Goal: Obtain resource: Obtain resource

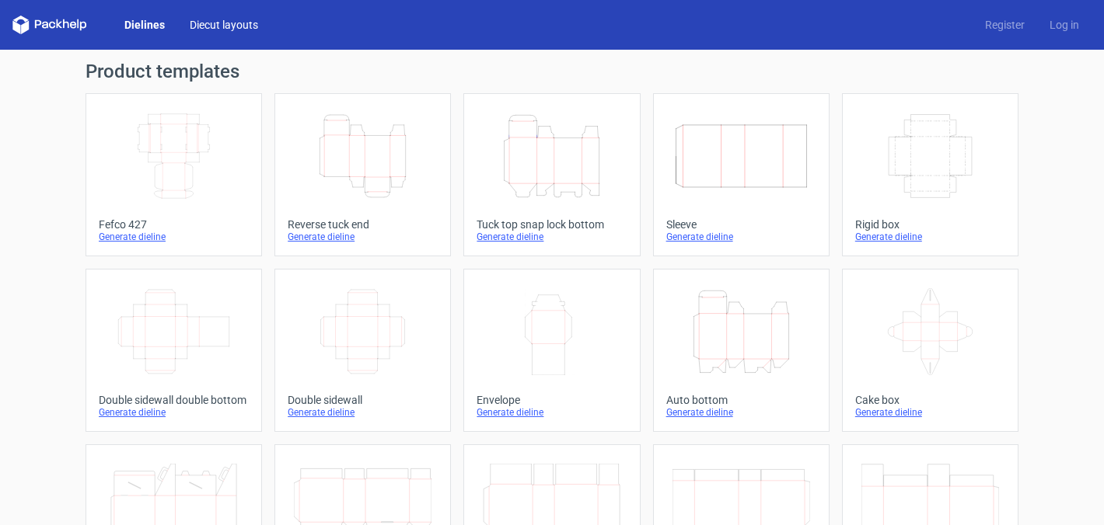
click at [221, 24] on link "Diecut layouts" at bounding box center [223, 25] width 93 height 16
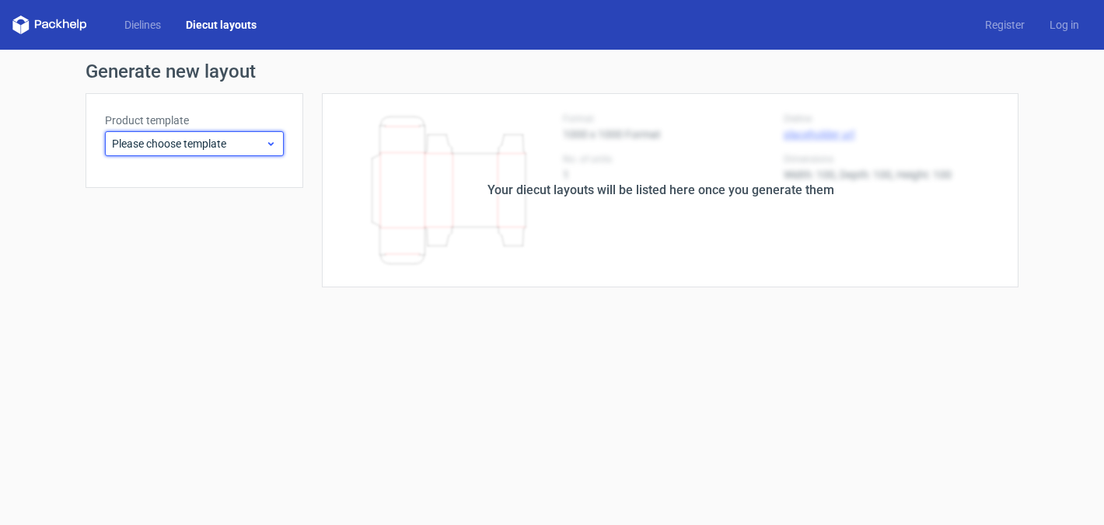
click at [166, 134] on div "Please choose template" at bounding box center [194, 143] width 179 height 25
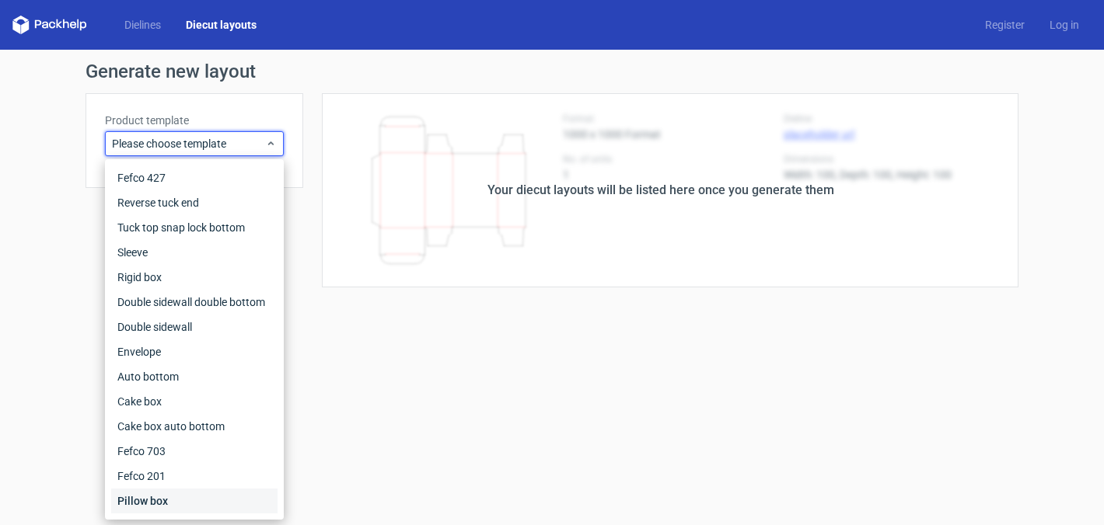
click at [139, 508] on div "Pillow box" at bounding box center [194, 501] width 166 height 25
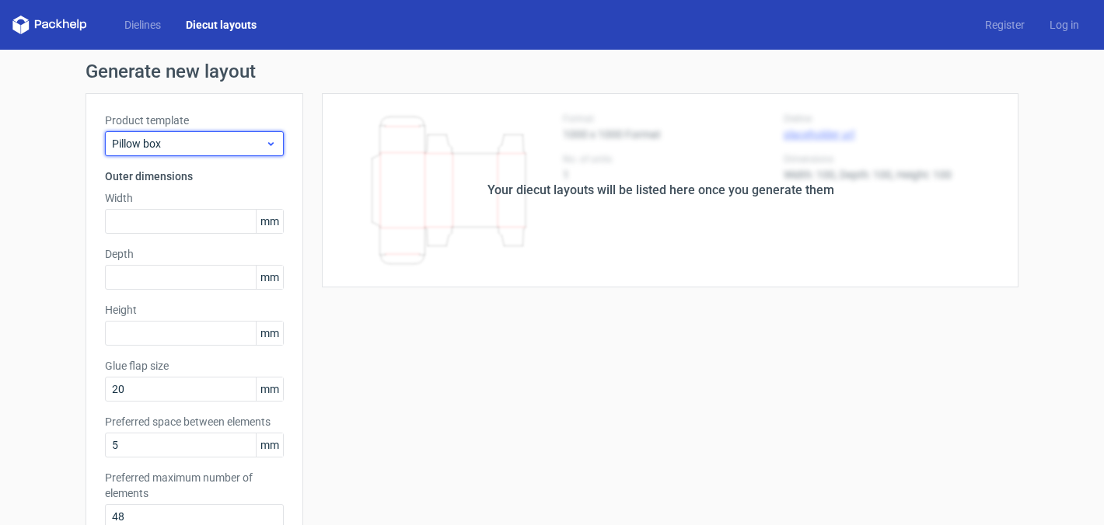
click at [173, 144] on span "Pillow box" at bounding box center [188, 144] width 153 height 16
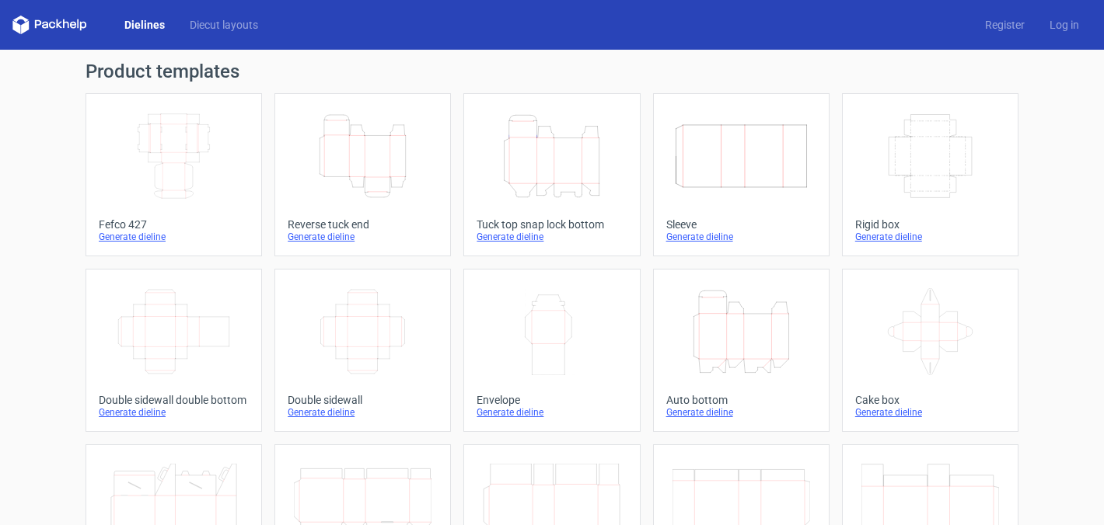
click at [527, 175] on icon "Height Depth Width" at bounding box center [552, 156] width 138 height 87
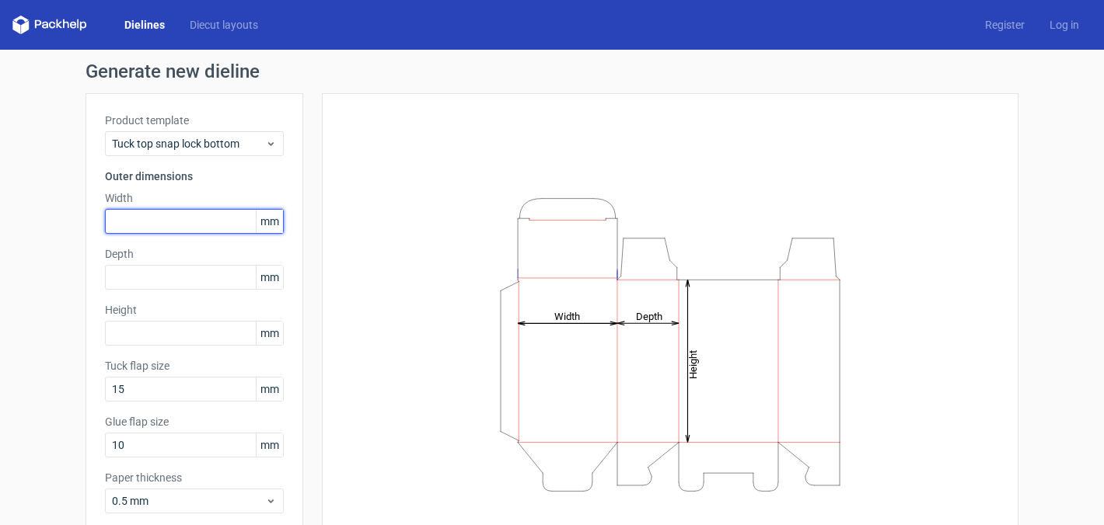
click at [156, 216] on input "text" at bounding box center [194, 221] width 179 height 25
type input "50"
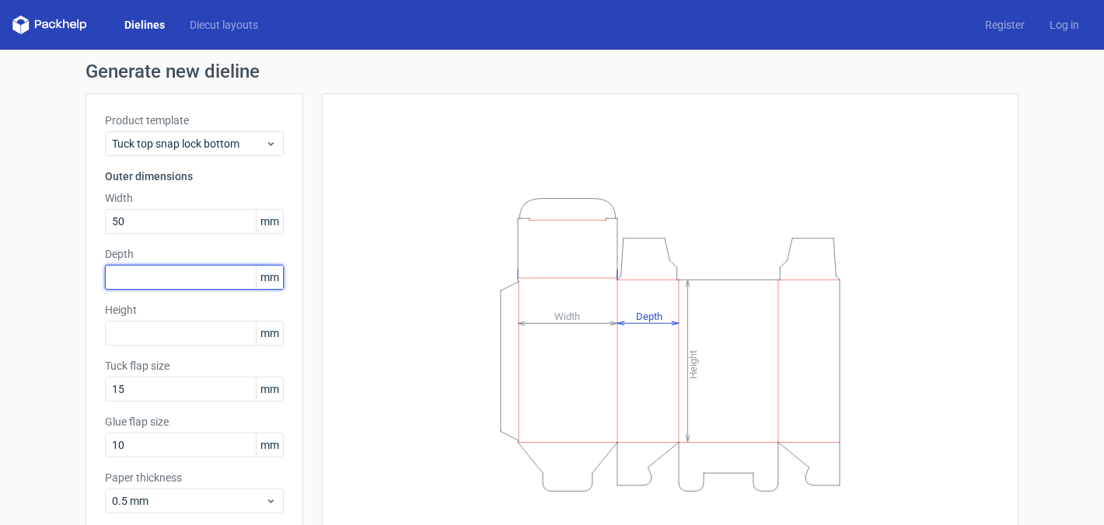
click at [145, 274] on input "text" at bounding box center [194, 277] width 179 height 25
type input "50"
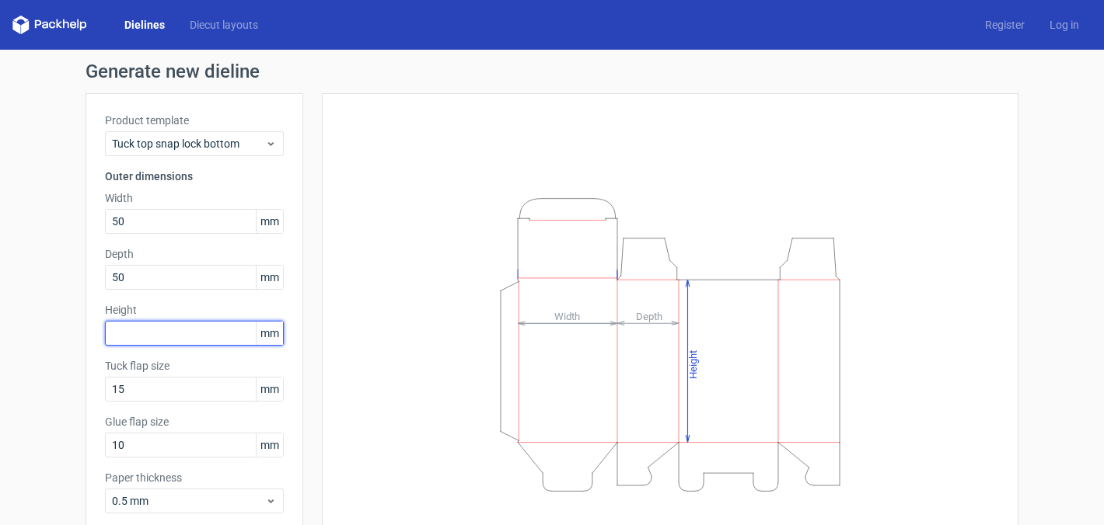
click at [134, 334] on input "text" at bounding box center [194, 333] width 179 height 25
type input "100"
click at [317, 270] on div "Height Depth Width" at bounding box center [660, 344] width 715 height 503
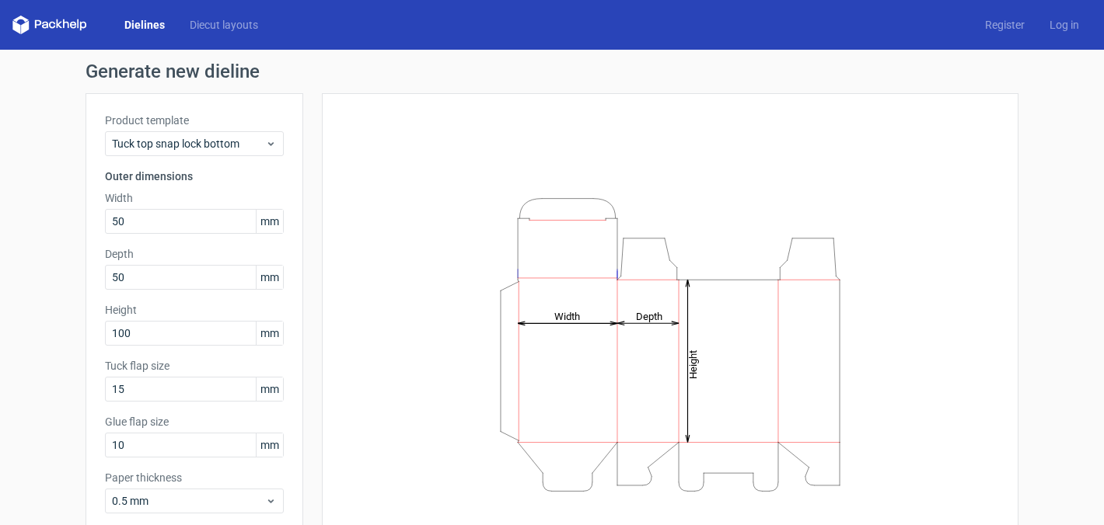
scroll to position [83, 0]
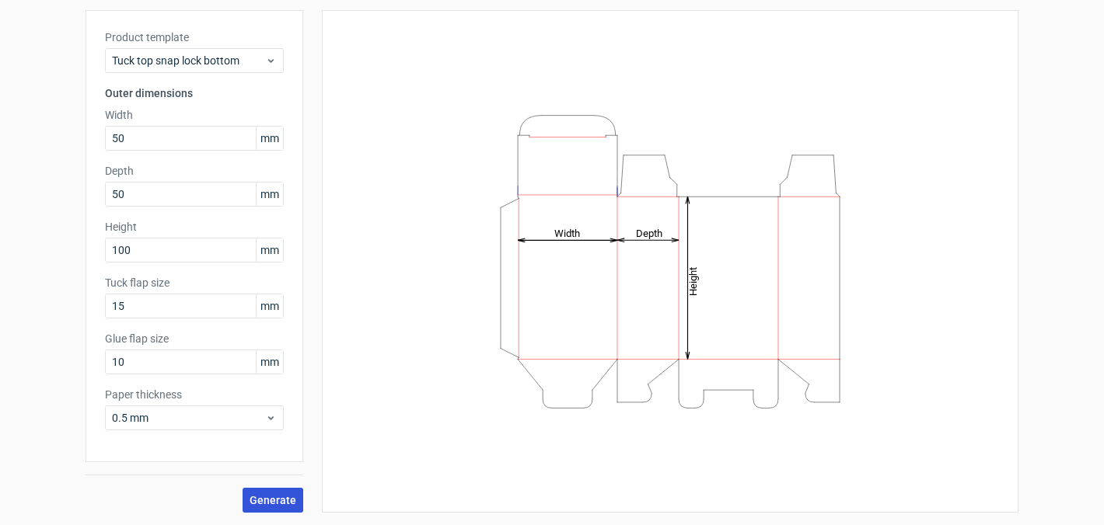
click at [272, 500] on span "Generate" at bounding box center [273, 500] width 47 height 11
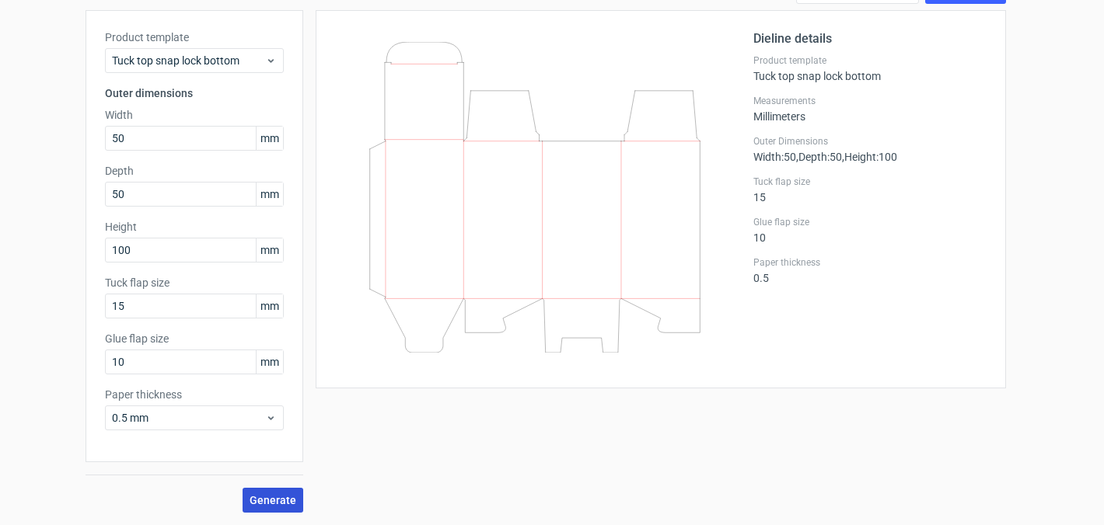
click at [268, 491] on button "Generate" at bounding box center [273, 500] width 61 height 25
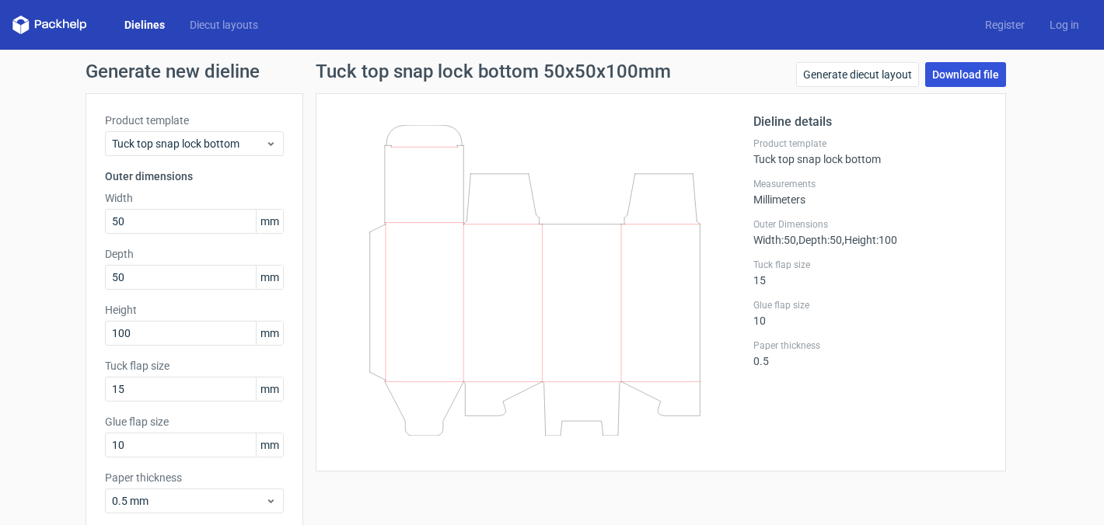
click at [955, 78] on link "Download file" at bounding box center [965, 74] width 81 height 25
drag, startPoint x: 145, startPoint y: 219, endPoint x: 55, endPoint y: 219, distance: 90.2
click at [55, 219] on div "Generate new dieline Product template Tuck top snap lock bottom Outer dimension…" at bounding box center [552, 329] width 1104 height 559
type input "65"
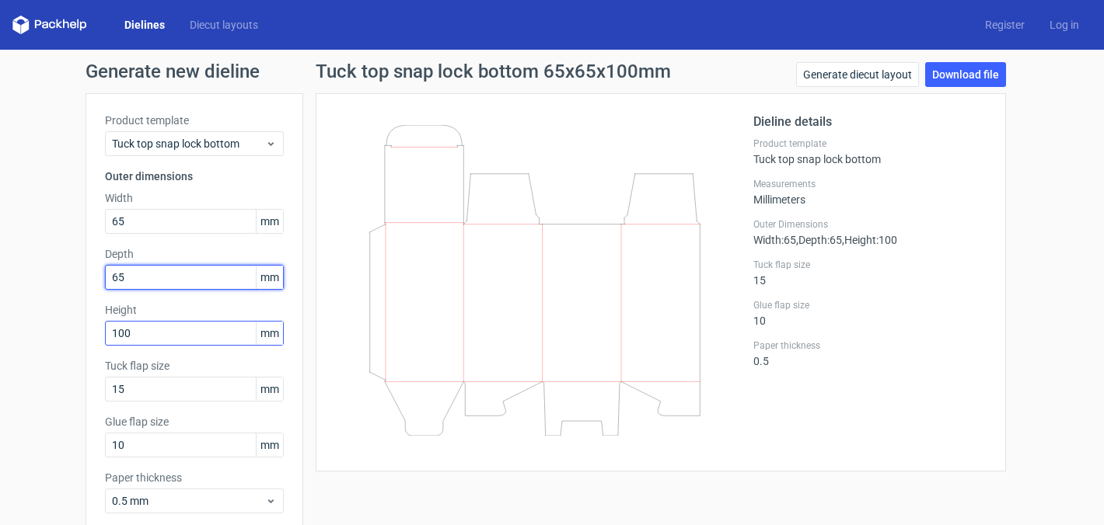
type input "65"
click at [148, 341] on input "100" at bounding box center [194, 333] width 179 height 25
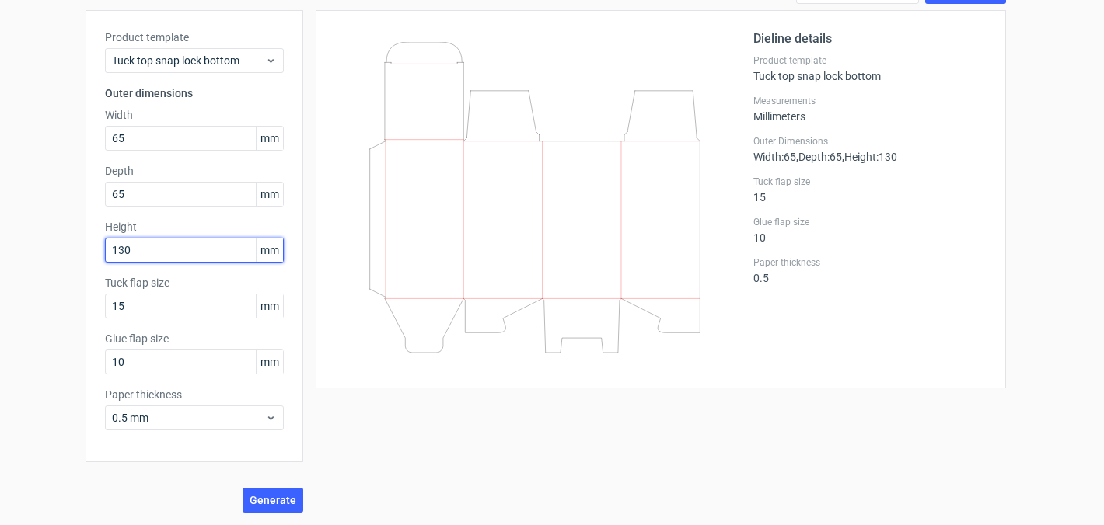
scroll to position [82, 0]
type input "130"
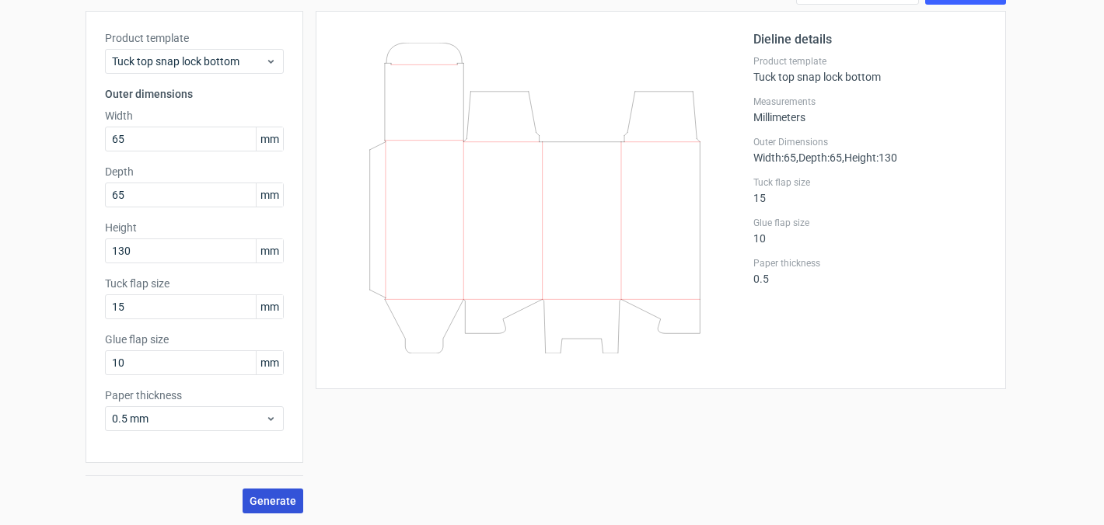
click at [270, 503] on span "Generate" at bounding box center [273, 501] width 47 height 11
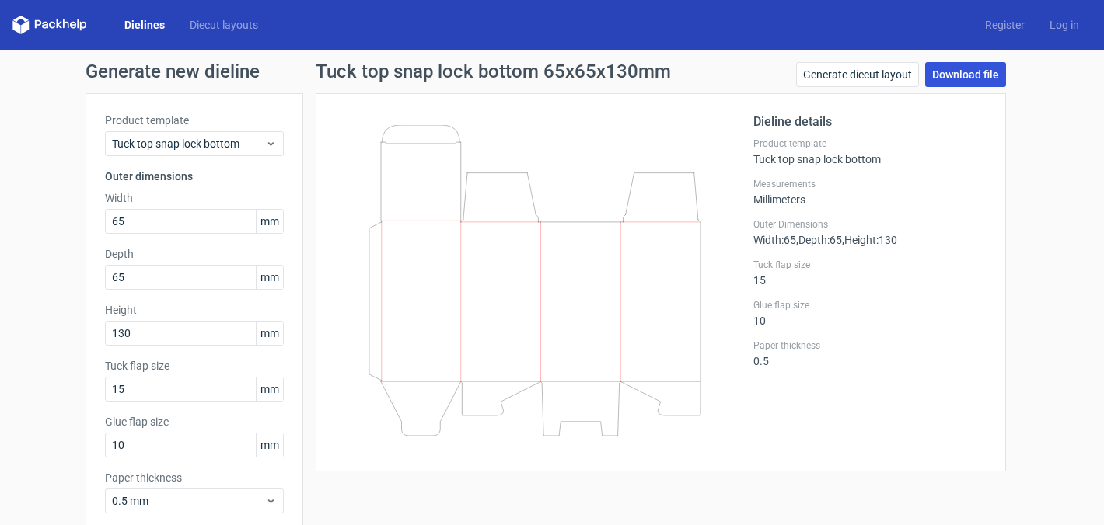
click at [968, 71] on link "Download file" at bounding box center [965, 74] width 81 height 25
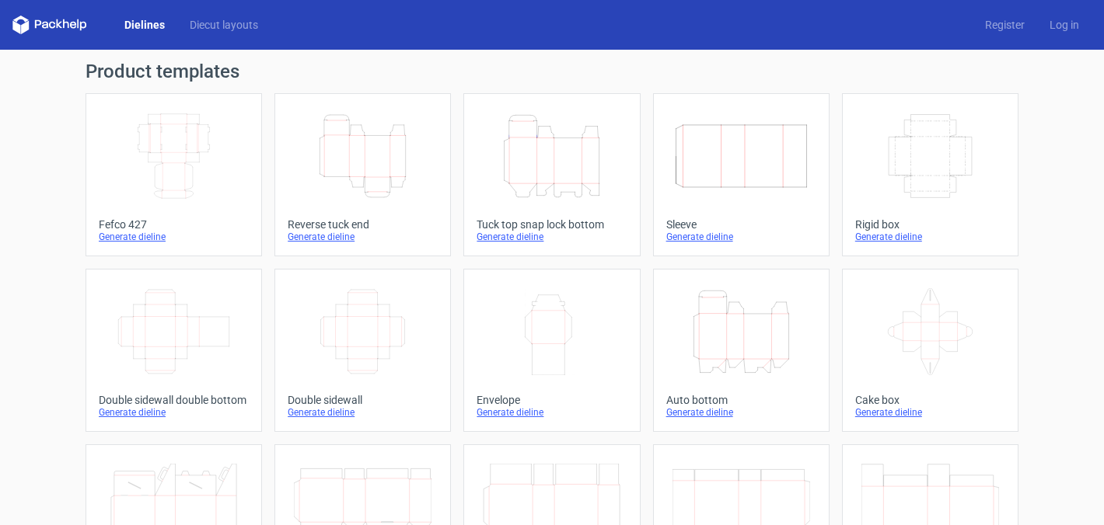
click at [578, 180] on icon "Height Depth Width" at bounding box center [552, 156] width 138 height 87
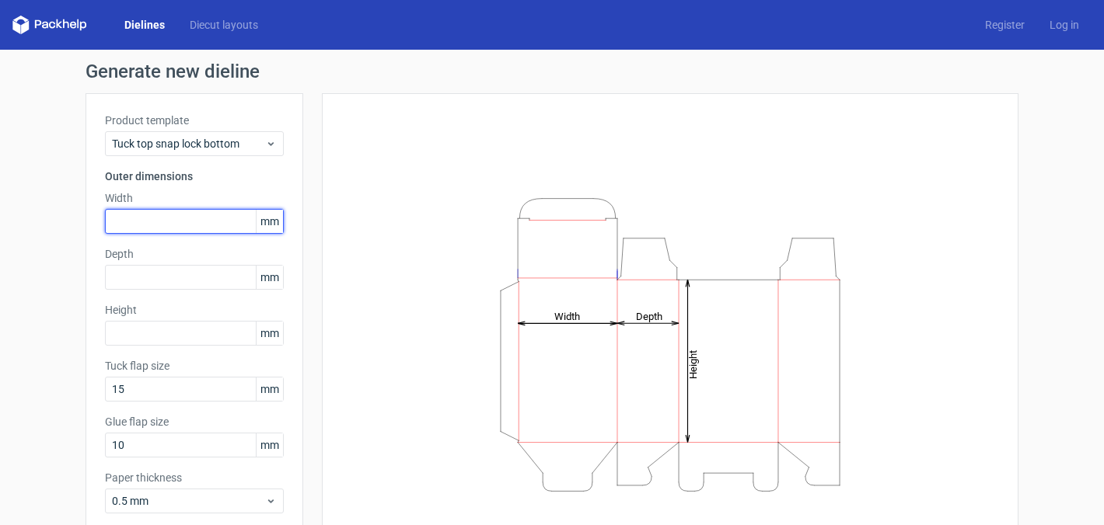
click at [158, 233] on input "text" at bounding box center [194, 221] width 179 height 25
